Goal: Transaction & Acquisition: Purchase product/service

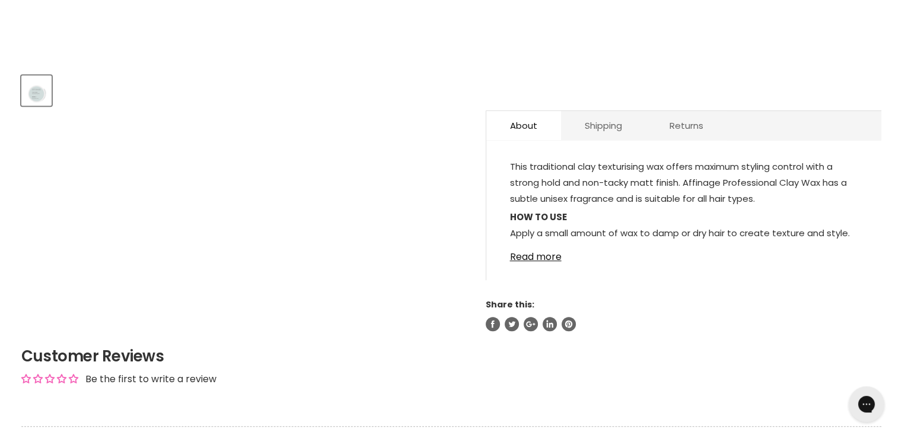
scroll to position [475, 0]
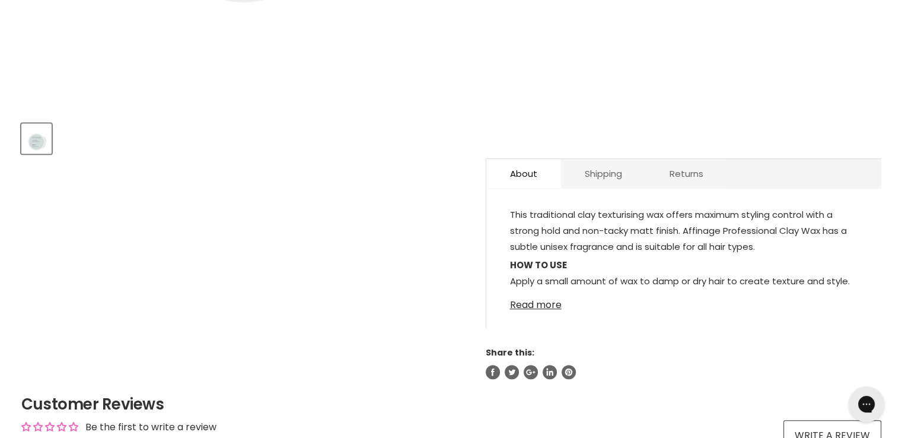
click at [536, 307] on link "Read more" at bounding box center [684, 301] width 348 height 18
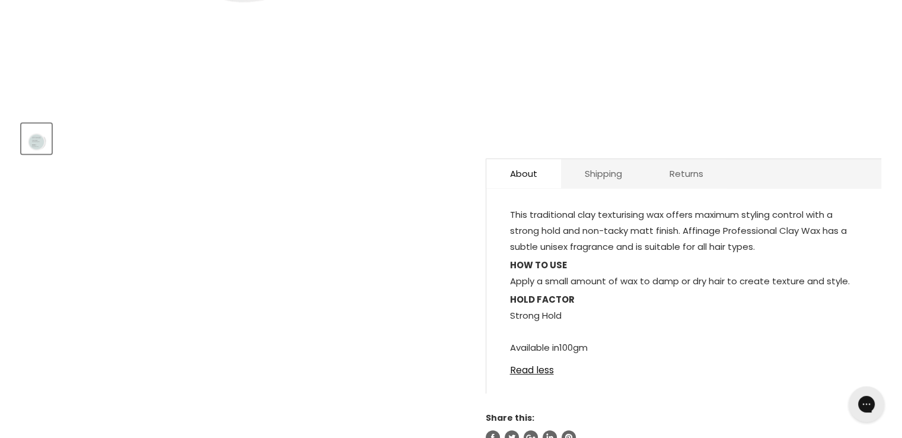
scroll to position [0, 0]
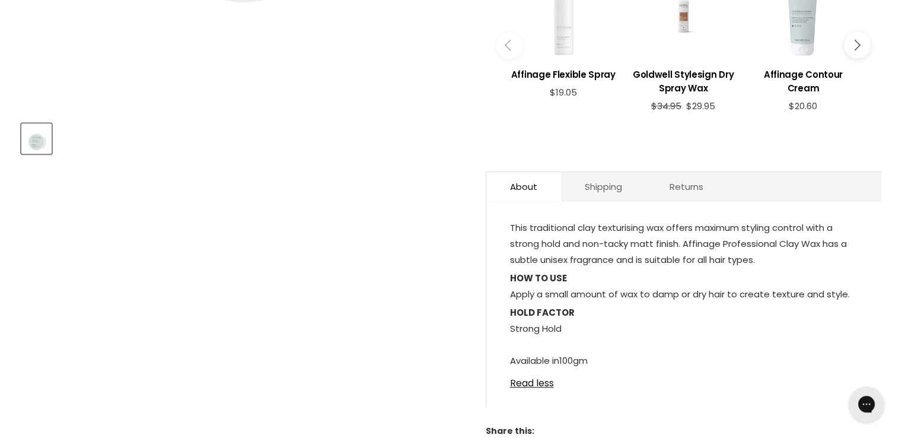
drag, startPoint x: 507, startPoint y: 227, endPoint x: 624, endPoint y: 361, distance: 178.7
click at [624, 361] on div "This traditional clay texturising wax offers maximum styling control with a str…" at bounding box center [684, 310] width 395 height 193
copy div "This traditional clay texturising wax offers maximum styling control with a str…"
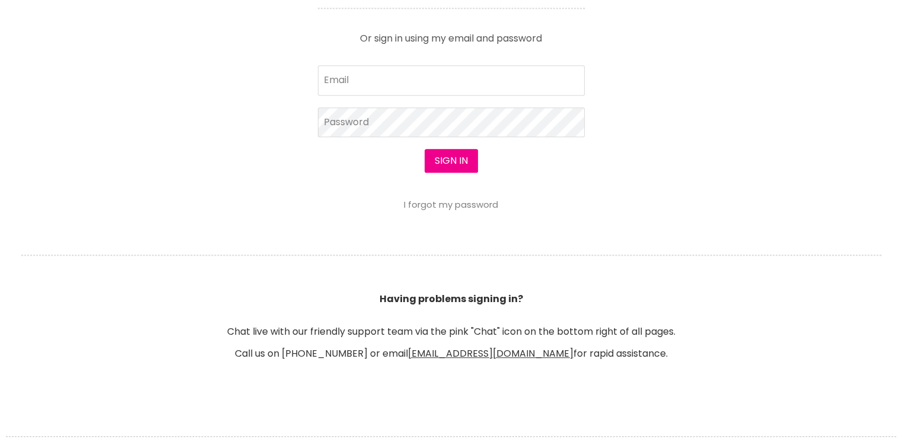
scroll to position [620, 0]
click at [407, 80] on input "Email" at bounding box center [451, 80] width 267 height 30
type input "[EMAIL_ADDRESS][DOMAIN_NAME]"
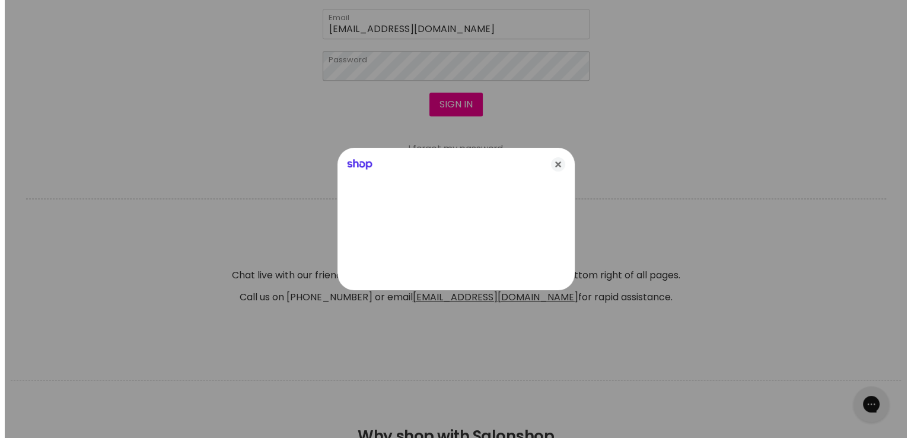
scroll to position [565, 0]
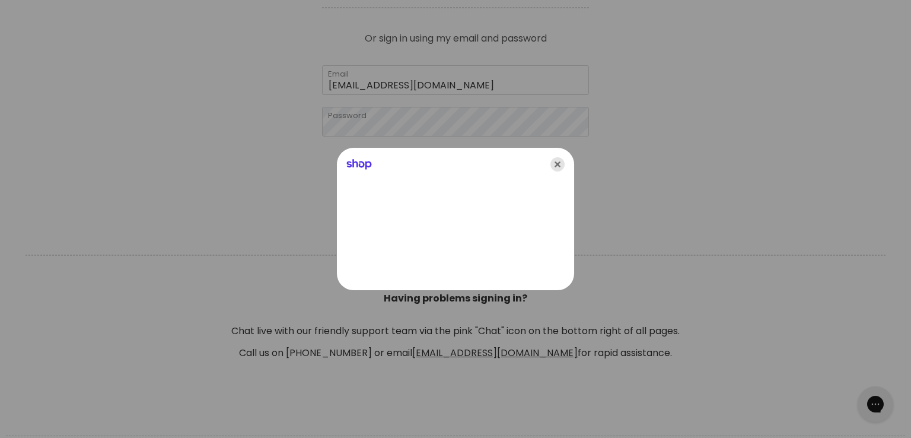
click at [556, 167] on icon "Close" at bounding box center [558, 164] width 14 height 14
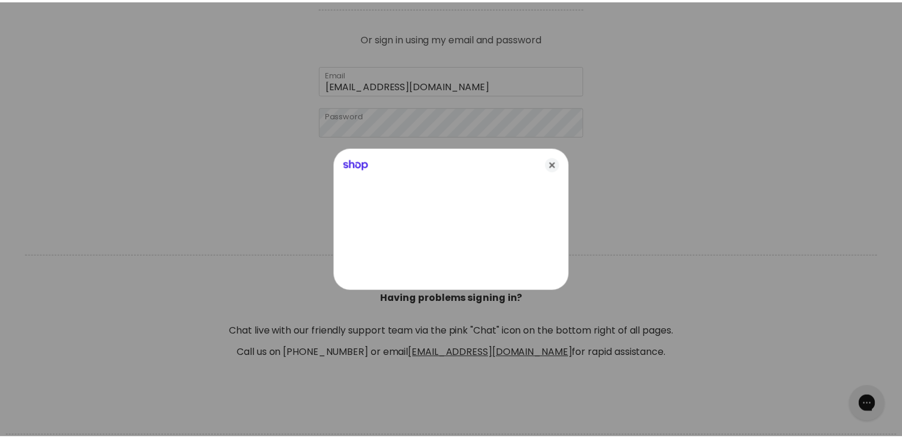
scroll to position [564, 0]
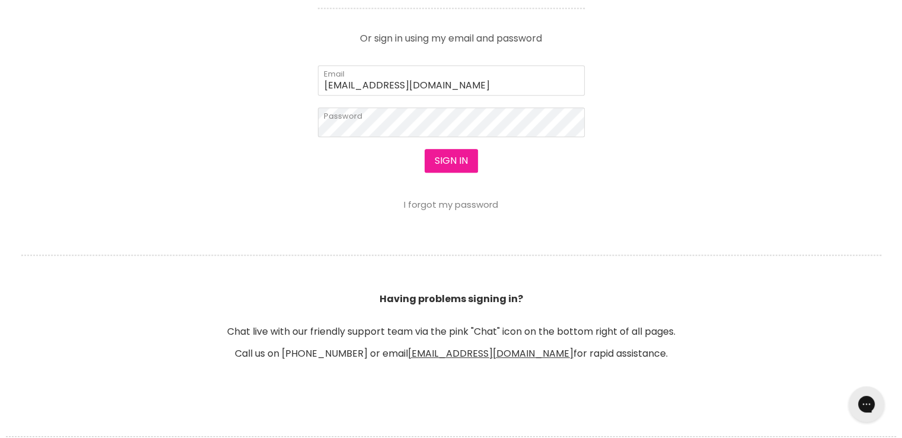
click at [443, 157] on button "Sign in" at bounding box center [451, 161] width 53 height 24
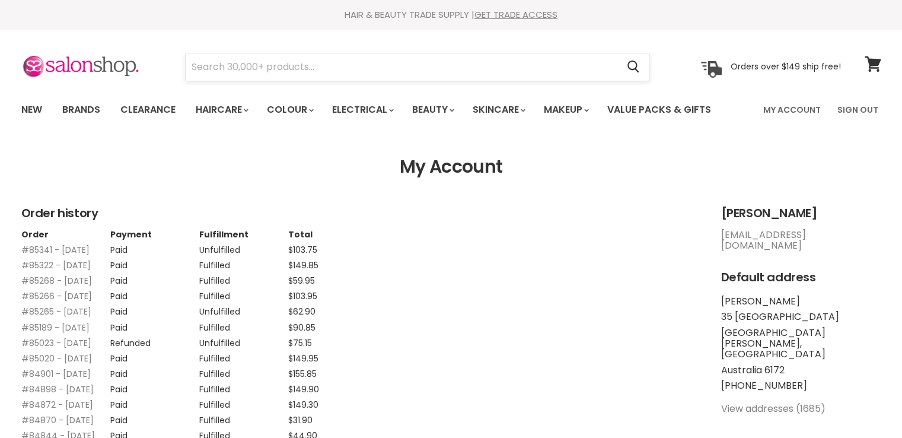
click at [326, 71] on input "Search" at bounding box center [402, 66] width 433 height 27
paste input "Redken Big Blowout Heat Protecting"
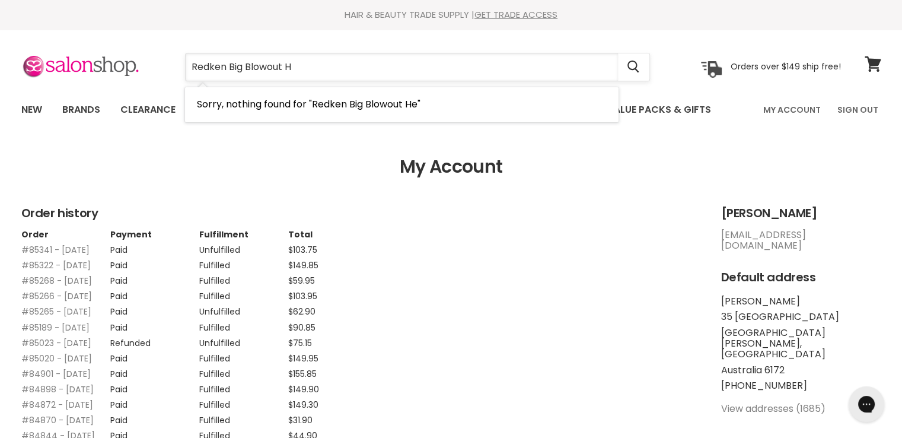
type input "Redken Big Blowout"
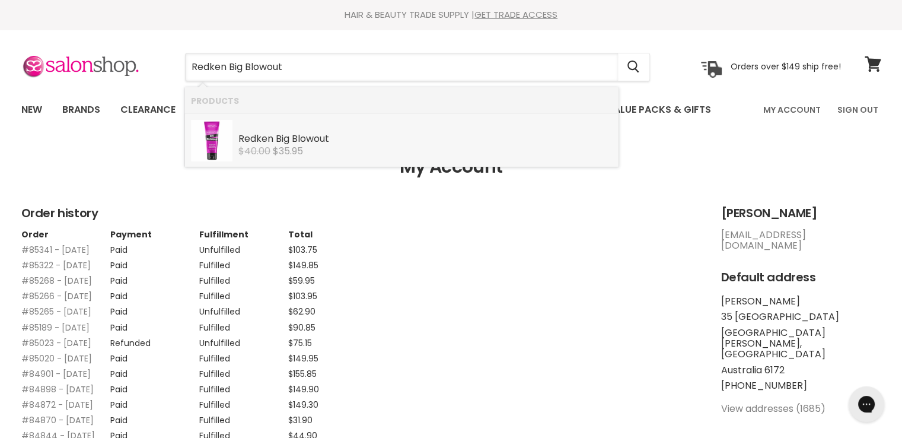
click at [283, 155] on span "$35.95" at bounding box center [288, 151] width 30 height 14
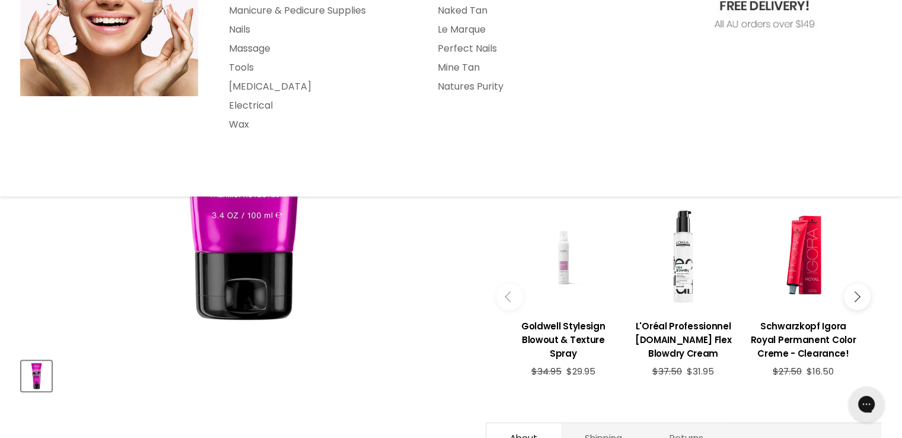
scroll to position [475, 0]
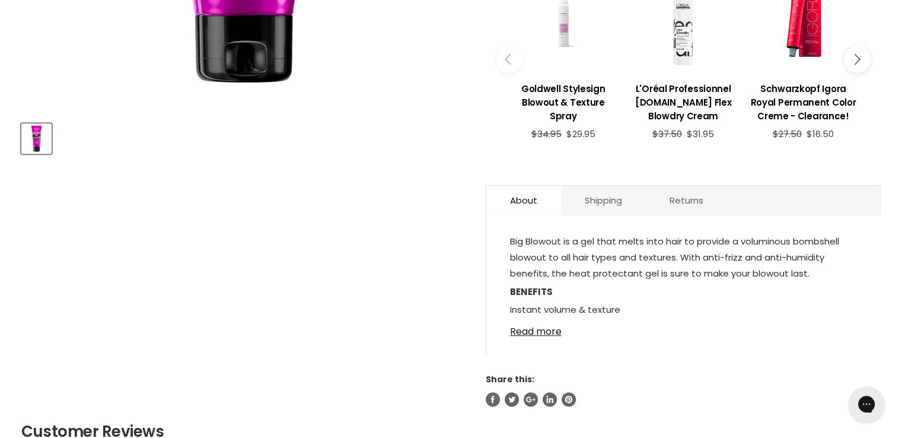
click at [521, 329] on link "Read more" at bounding box center [684, 328] width 348 height 18
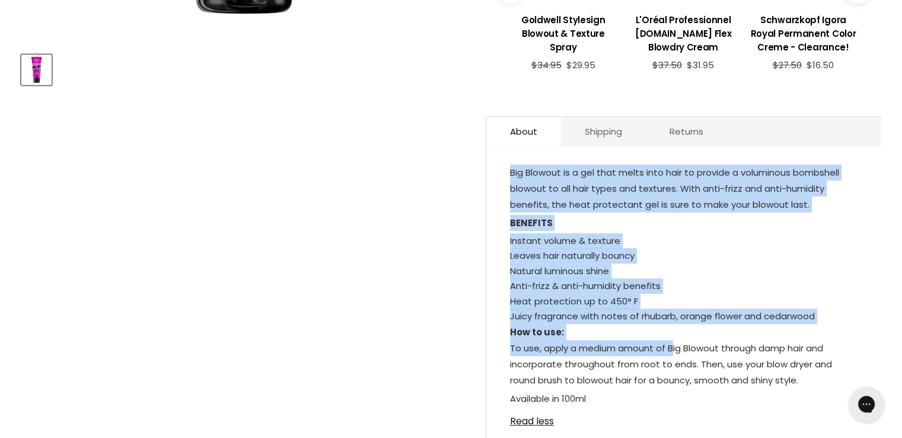
scroll to position [593, 0]
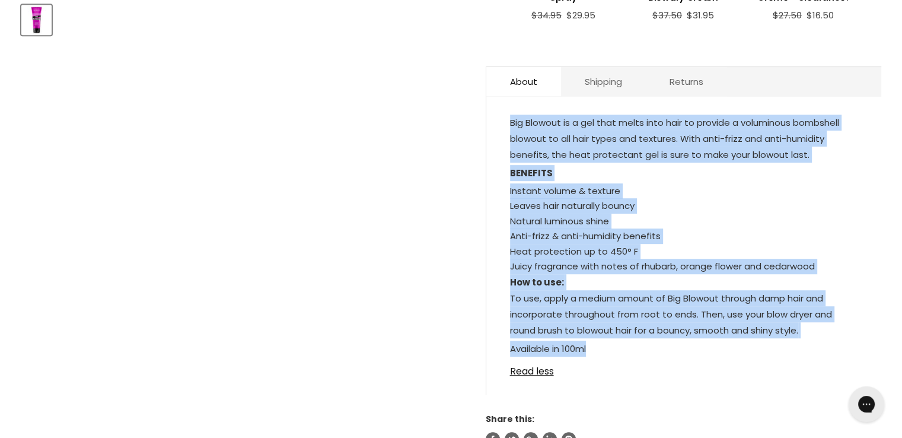
drag, startPoint x: 504, startPoint y: 238, endPoint x: 643, endPoint y: 352, distance: 179.6
click at [643, 352] on div "Big Blowout is a gel that melts into hair to provide a voluminous bombshell blo…" at bounding box center [684, 252] width 395 height 286
copy div "Big Blowout is a gel that melts into hair to provide a voluminous bombshell blo…"
